Goal: Transaction & Acquisition: Register for event/course

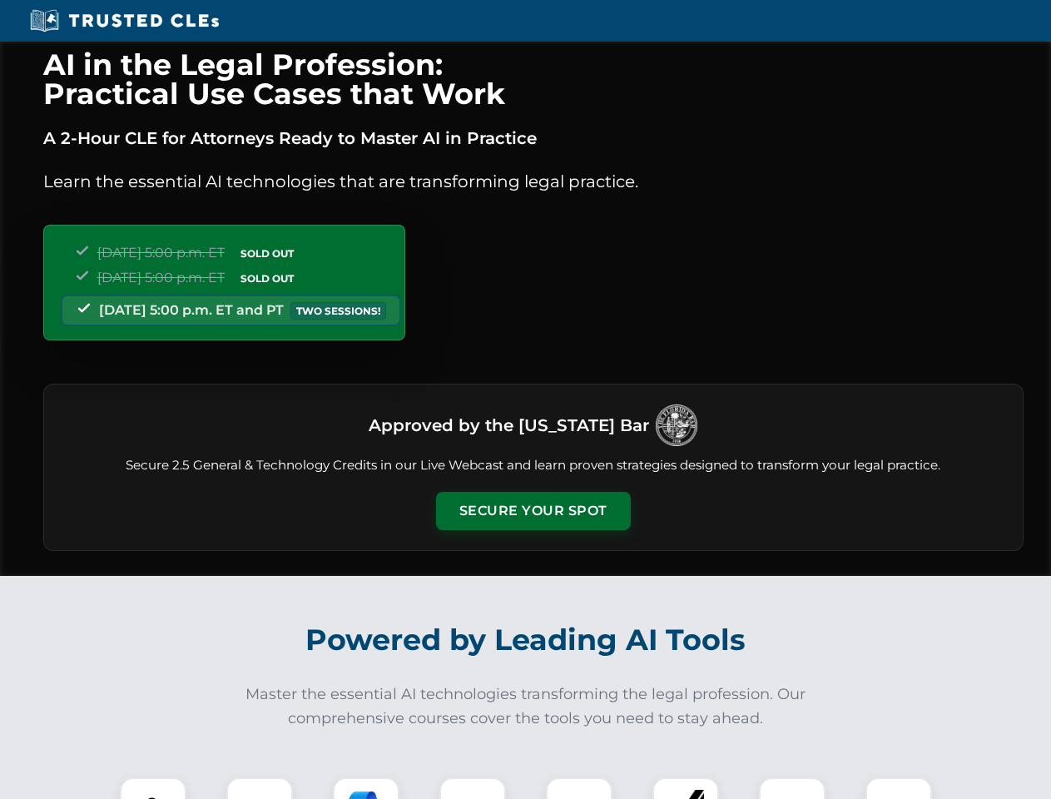
click at [532, 511] on button "Secure Your Spot" at bounding box center [533, 511] width 195 height 38
click at [153, 788] on img at bounding box center [153, 810] width 48 height 48
click at [260, 788] on div at bounding box center [259, 810] width 67 height 67
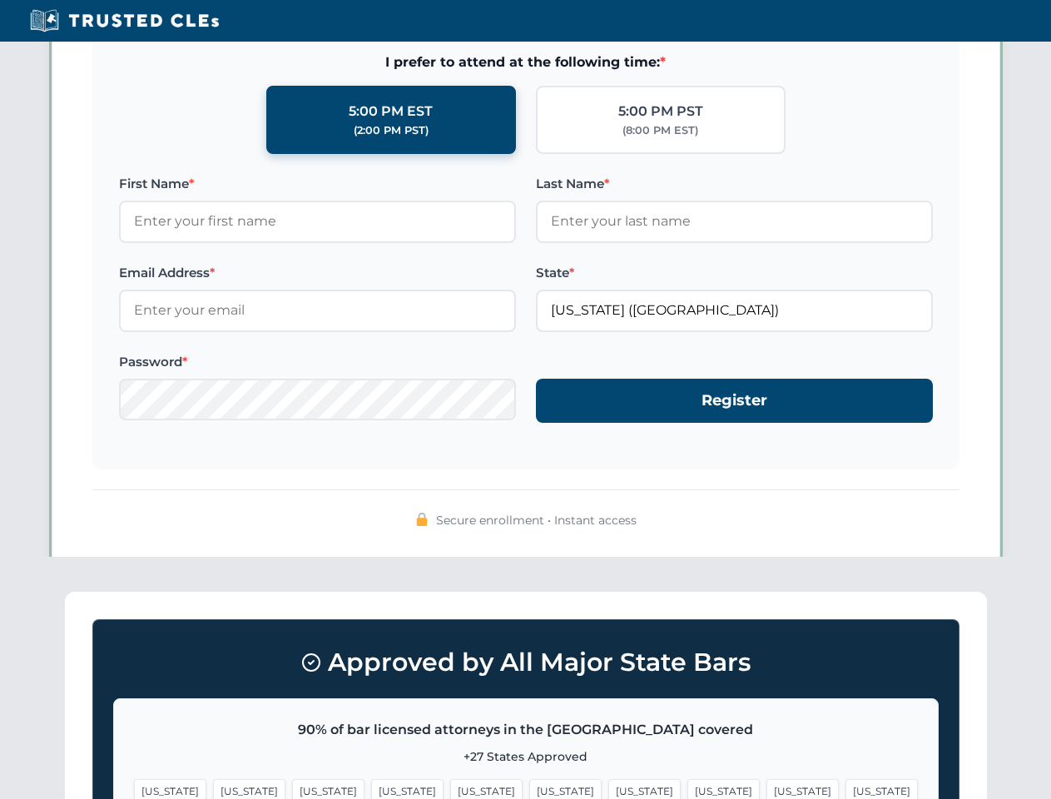
click at [766, 788] on span "[US_STATE]" at bounding box center [802, 791] width 72 height 24
